Goal: Task Accomplishment & Management: Manage account settings

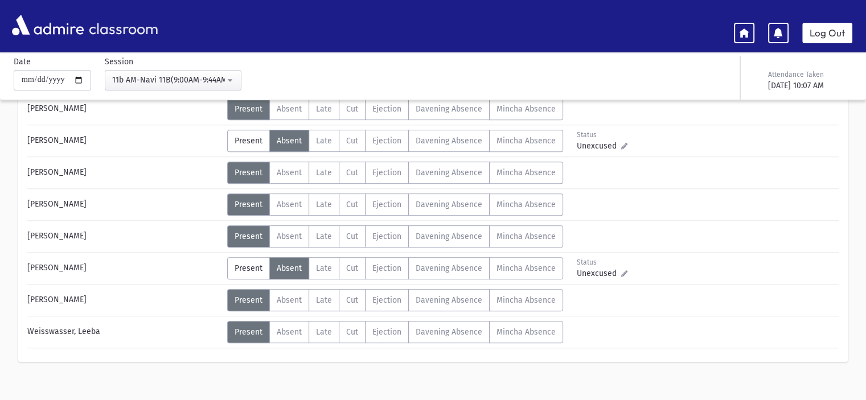
scroll to position [512, 0]
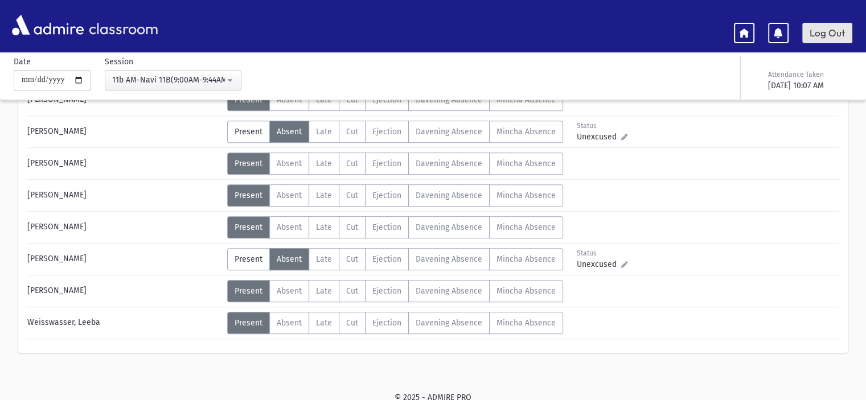
click at [835, 28] on link "Log Out" at bounding box center [827, 33] width 50 height 20
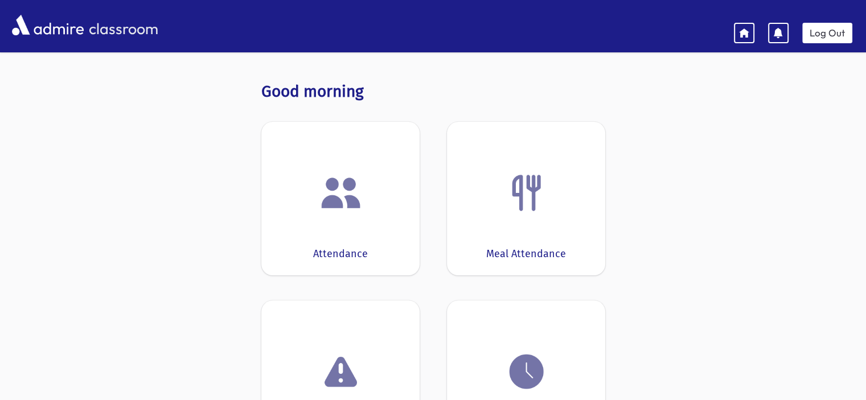
click at [373, 173] on div at bounding box center [340, 192] width 123 height 43
